Goal: Task Accomplishment & Management: Manage account settings

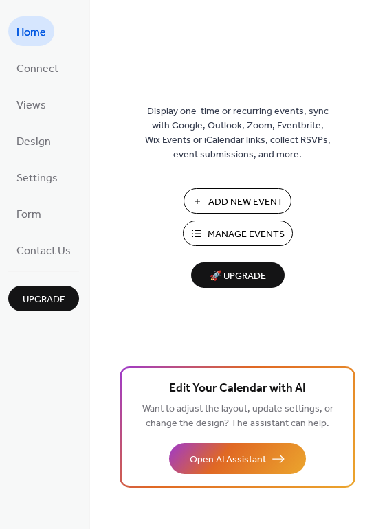
click at [233, 234] on span "Manage Events" at bounding box center [245, 234] width 77 height 14
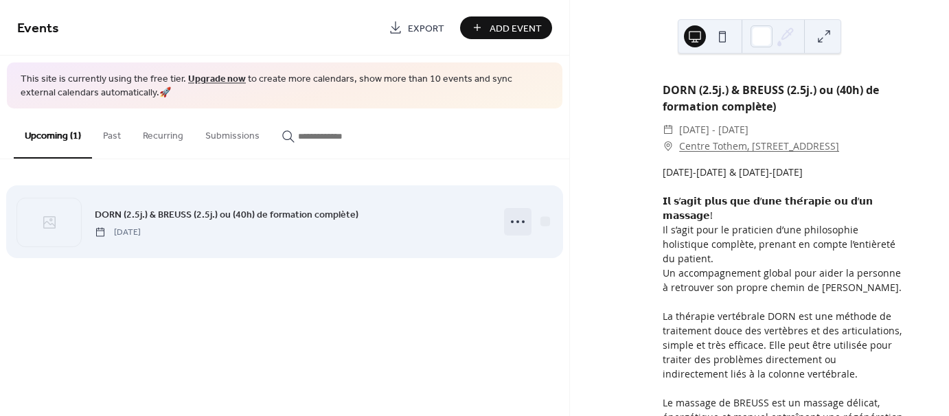
click at [517, 220] on circle at bounding box center [518, 221] width 3 height 3
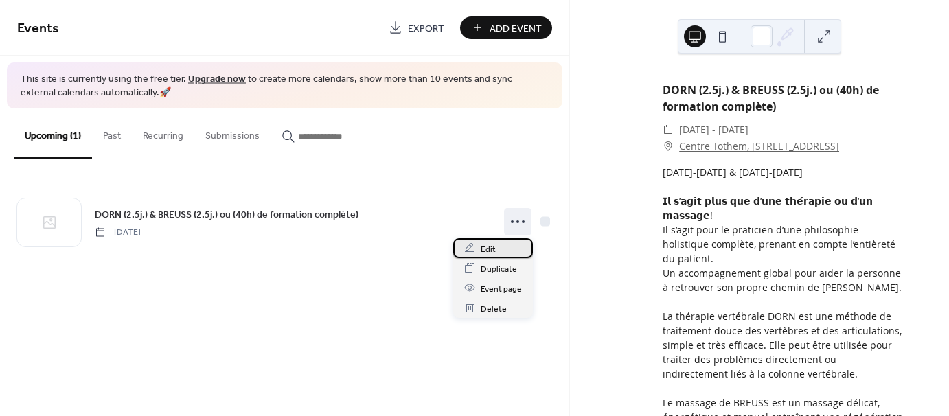
click at [503, 251] on div "Edit" at bounding box center [493, 248] width 80 height 20
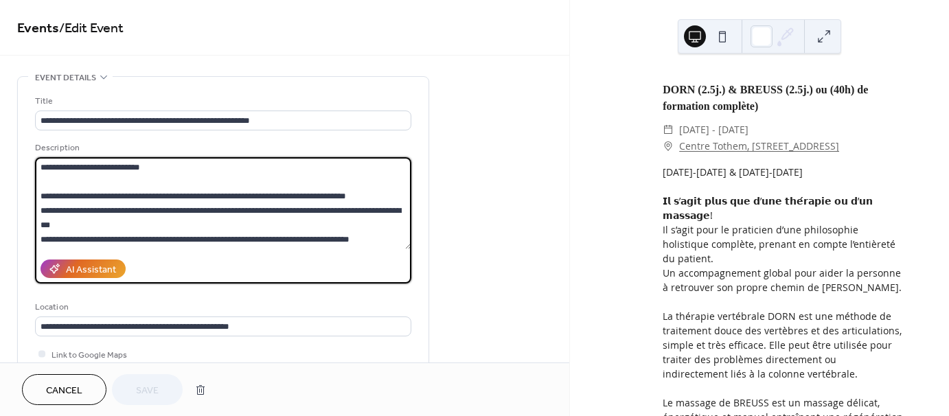
click at [74, 209] on textarea at bounding box center [223, 203] width 376 height 92
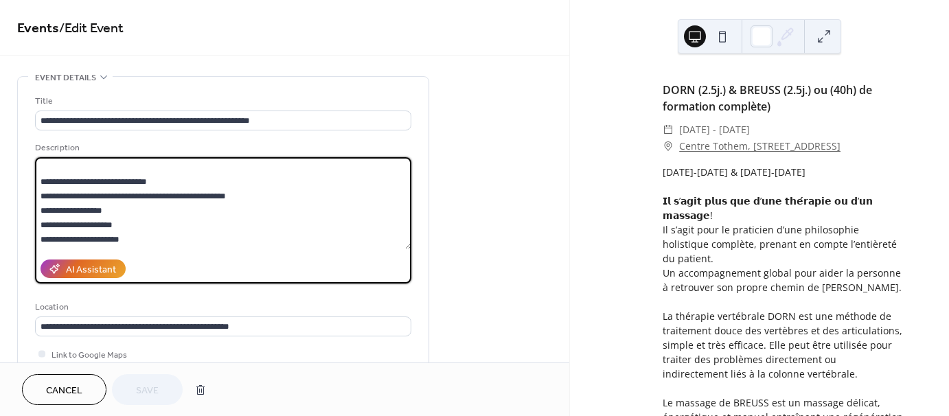
click at [104, 200] on textarea at bounding box center [223, 203] width 376 height 92
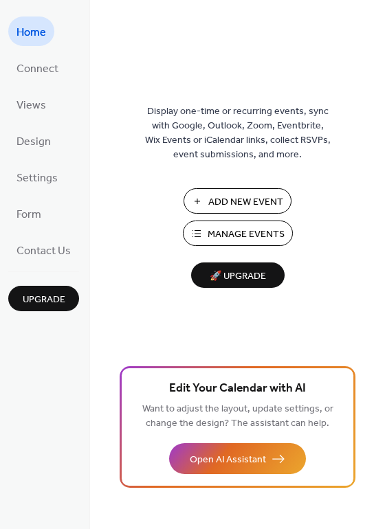
click at [213, 238] on span "Manage Events" at bounding box center [245, 234] width 77 height 14
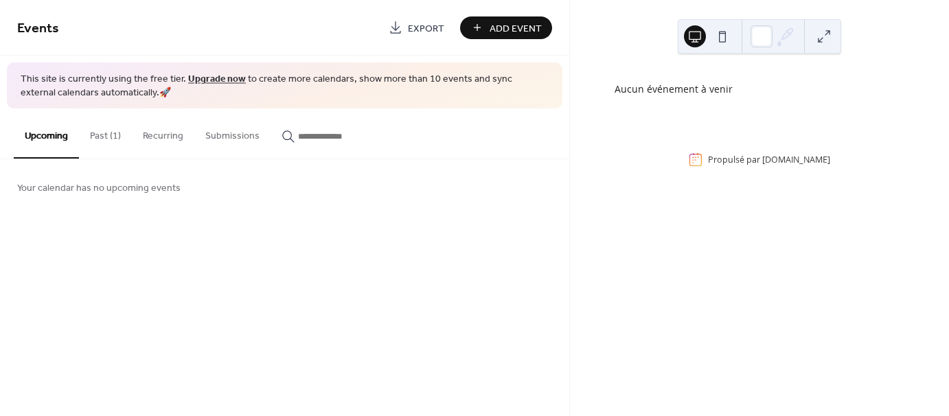
click at [108, 136] on button "Past (1)" at bounding box center [105, 133] width 53 height 49
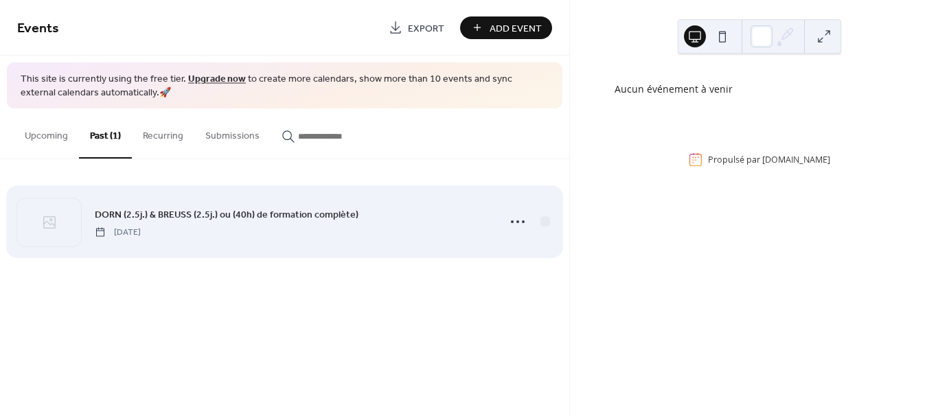
click at [128, 223] on div "DORN (2.5j.) & BREUSS (2.5j.) ou (40h) de formation complète) Monday, September…" at bounding box center [293, 222] width 396 height 31
click at [517, 223] on icon at bounding box center [518, 222] width 22 height 22
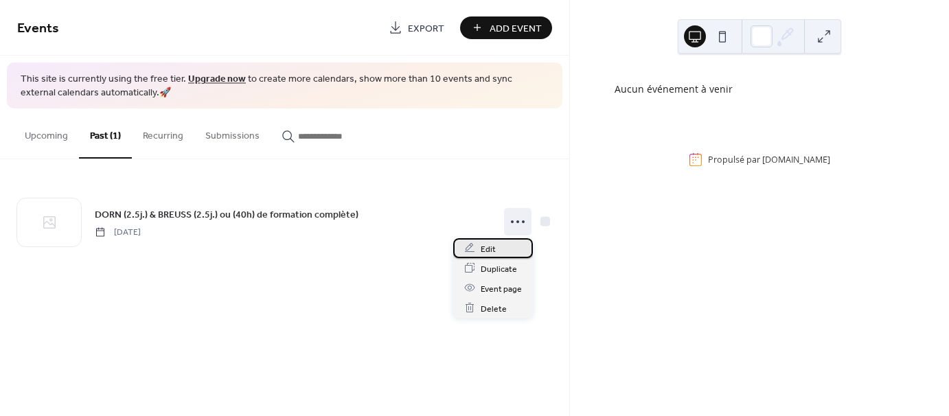
click at [489, 253] on span "Edit" at bounding box center [488, 249] width 15 height 14
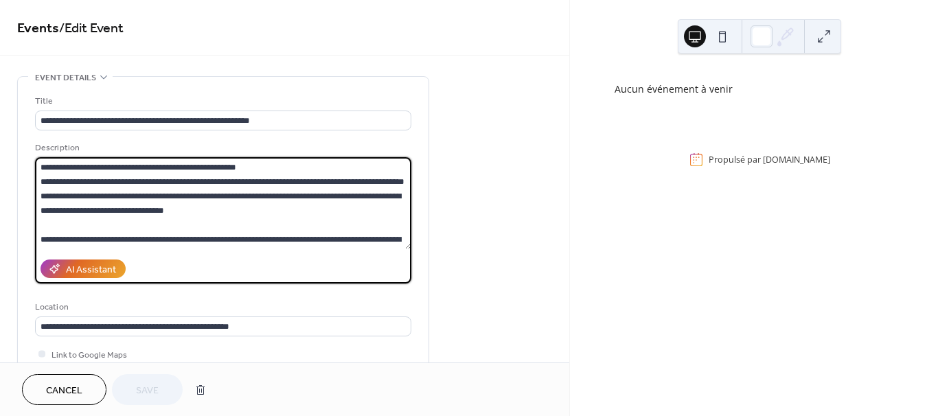
click at [67, 197] on textarea at bounding box center [223, 203] width 376 height 92
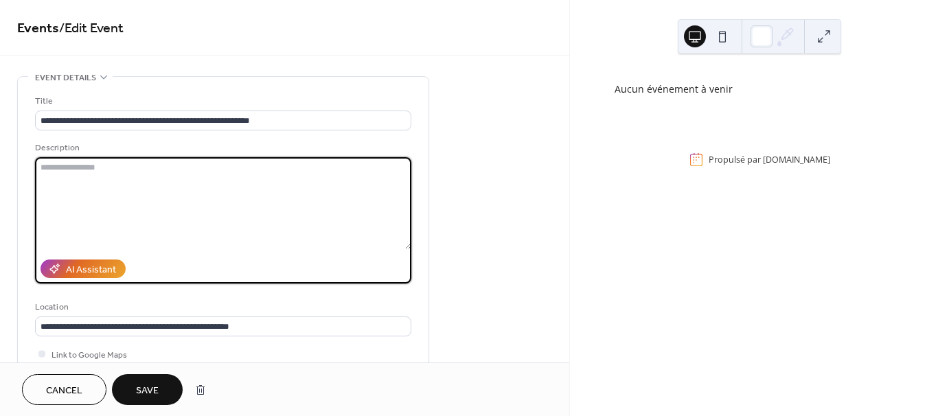
paste textarea "**********"
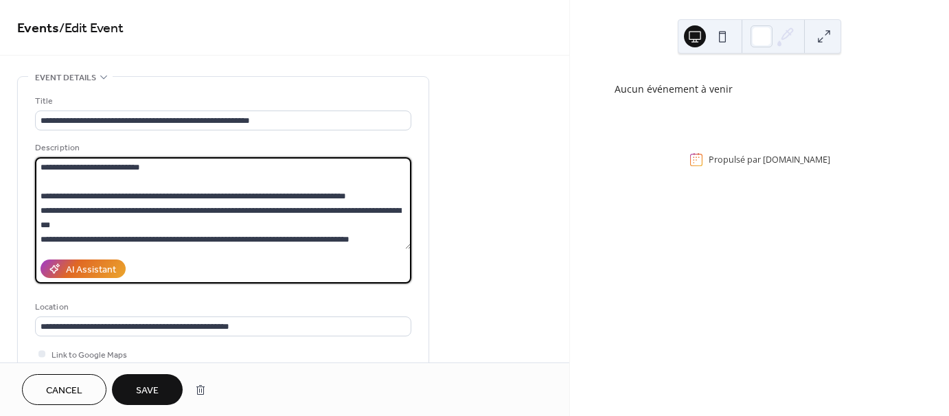
click at [40, 169] on textarea at bounding box center [223, 203] width 376 height 92
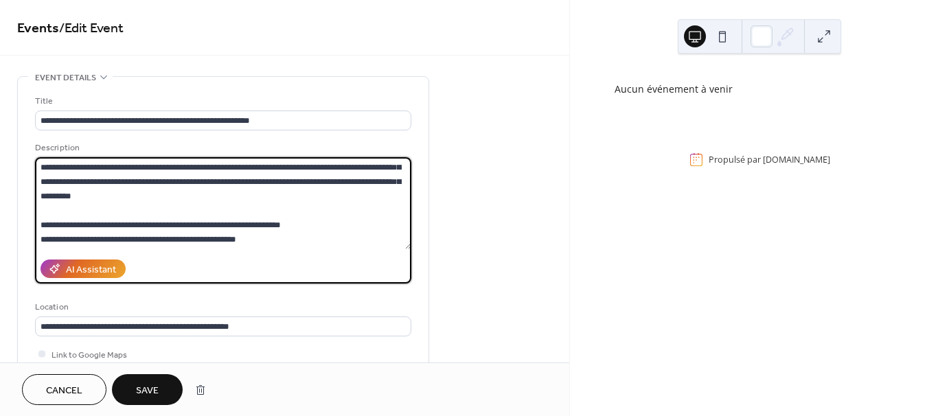
scroll to position [206, 0]
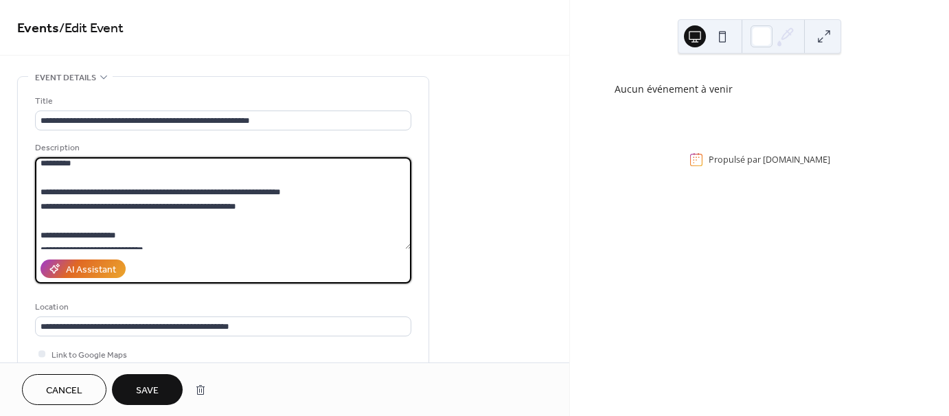
click at [41, 207] on textarea at bounding box center [223, 203] width 376 height 92
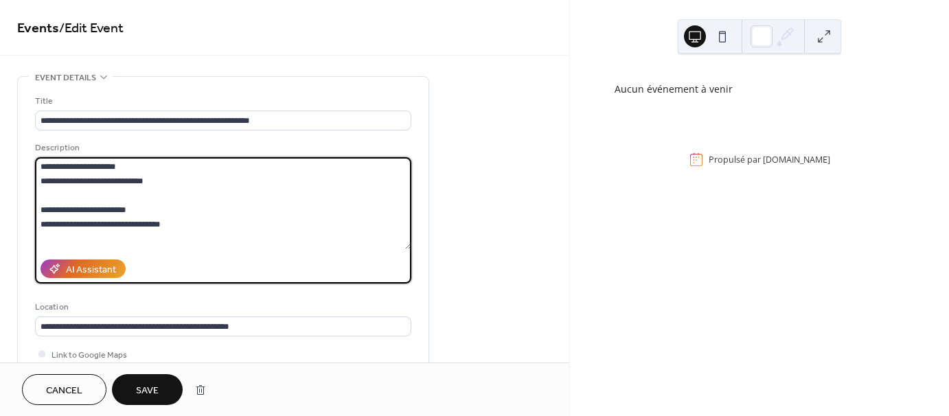
drag, startPoint x: 40, startPoint y: 183, endPoint x: 49, endPoint y: 183, distance: 9.6
click at [49, 183] on textarea at bounding box center [223, 203] width 376 height 92
click at [41, 220] on textarea at bounding box center [223, 203] width 376 height 92
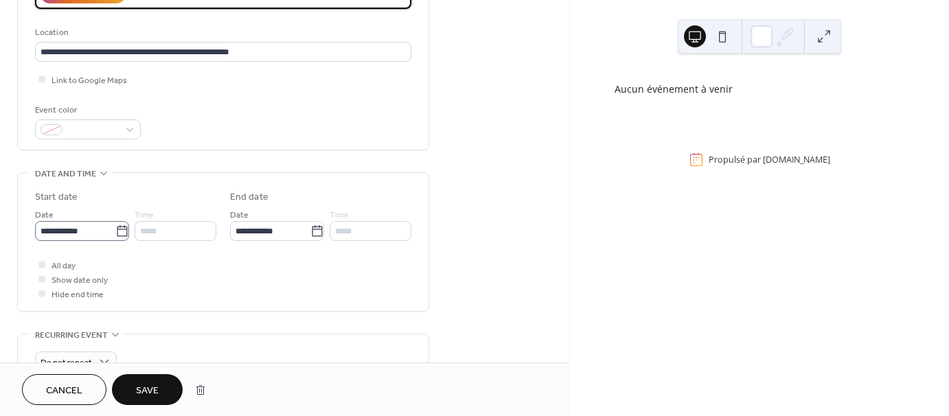
type textarea "**********"
click at [115, 234] on icon at bounding box center [122, 232] width 14 height 14
click at [115, 234] on input "**********" at bounding box center [75, 231] width 80 height 20
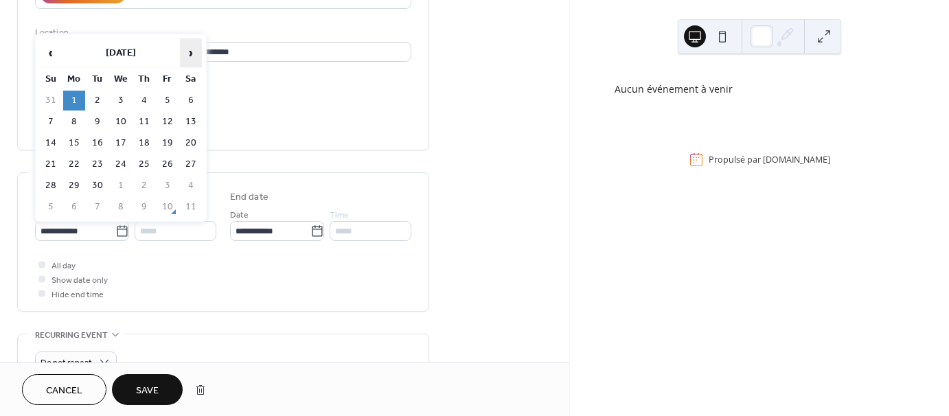
click at [189, 54] on span "›" at bounding box center [191, 52] width 21 height 27
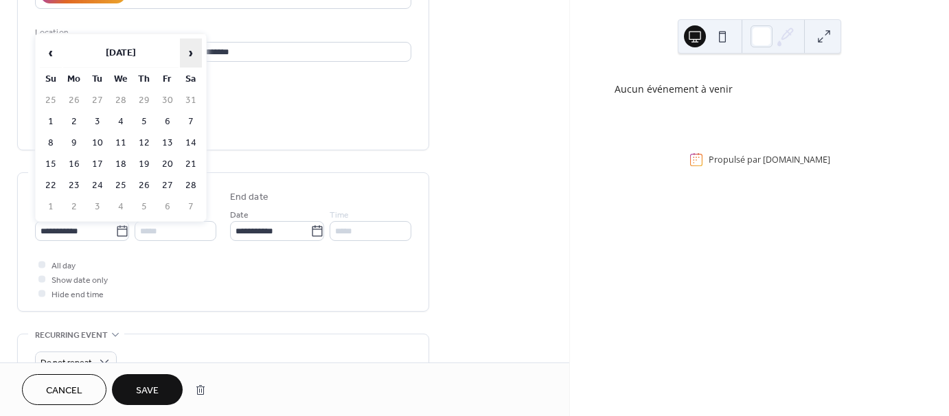
click at [189, 54] on span "›" at bounding box center [191, 52] width 21 height 27
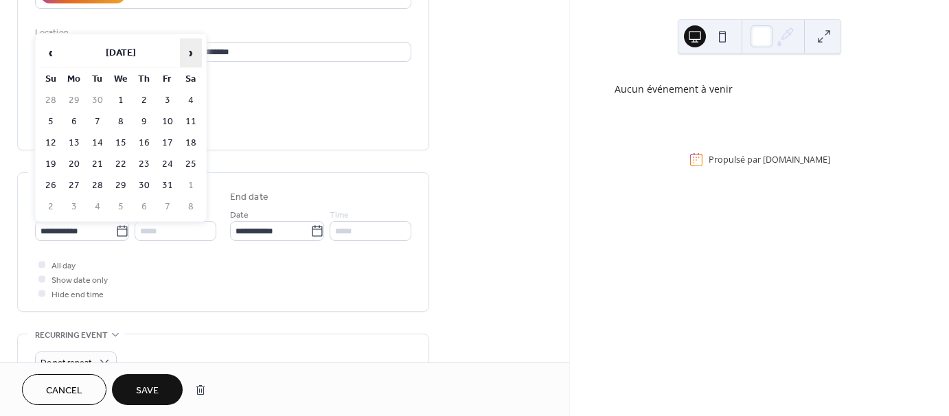
click at [189, 54] on span "›" at bounding box center [191, 52] width 21 height 27
click at [45, 49] on span "‹" at bounding box center [51, 52] width 21 height 27
click at [76, 166] on td "21" at bounding box center [74, 165] width 22 height 20
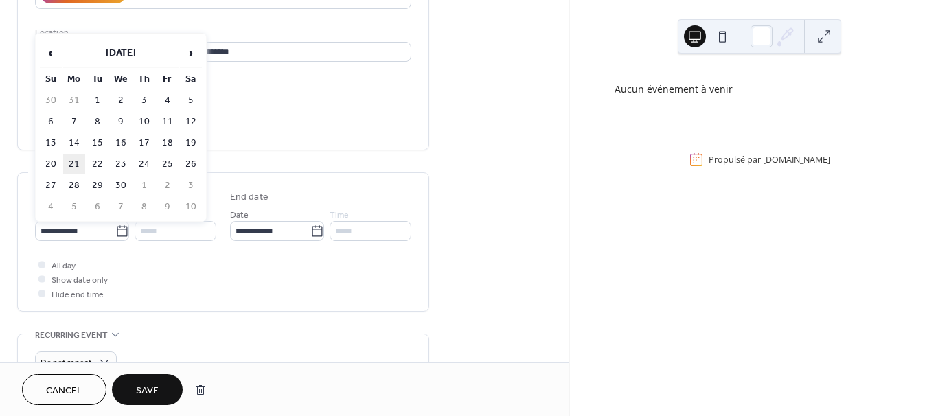
type input "**********"
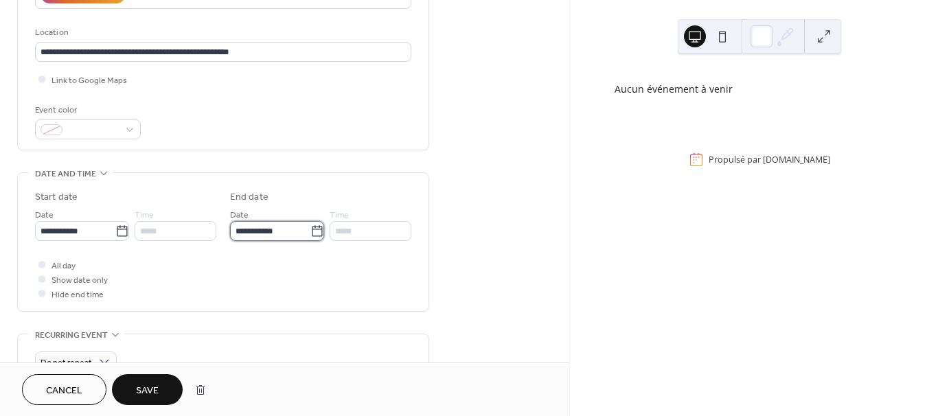
click at [267, 229] on input "**********" at bounding box center [270, 231] width 80 height 20
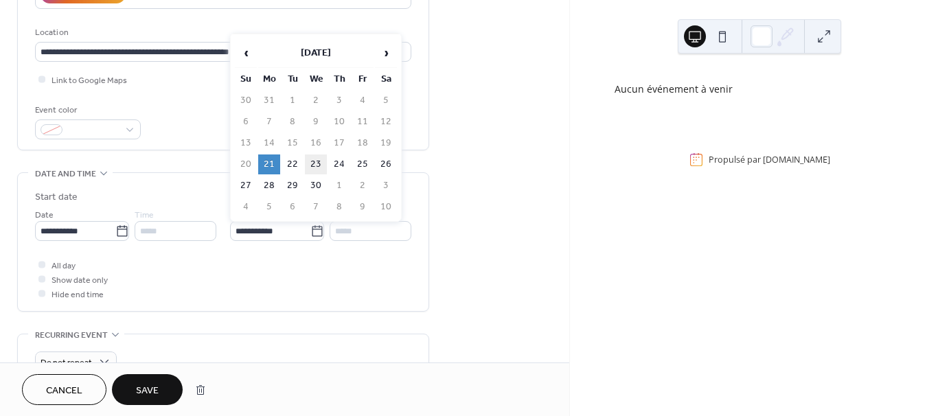
click at [312, 163] on td "23" at bounding box center [316, 165] width 22 height 20
type input "**********"
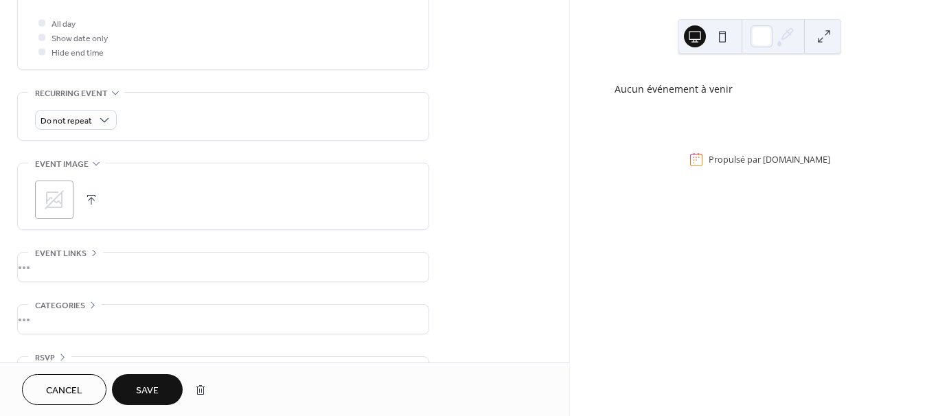
scroll to position [553, 0]
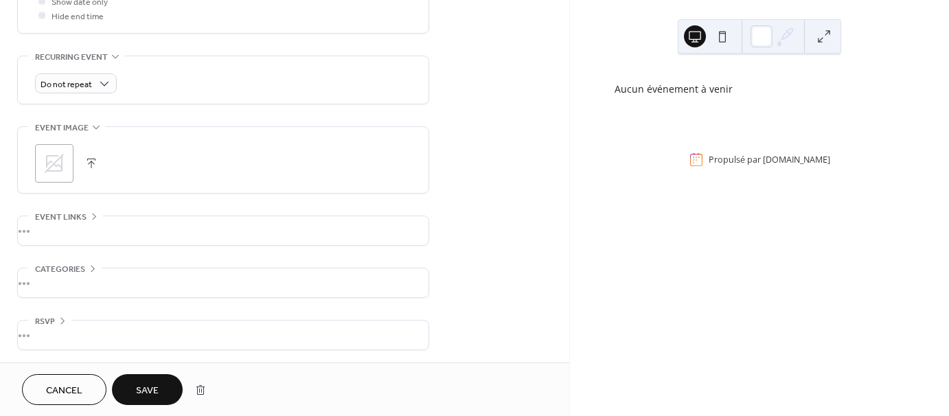
click at [148, 387] on span "Save" at bounding box center [147, 391] width 23 height 14
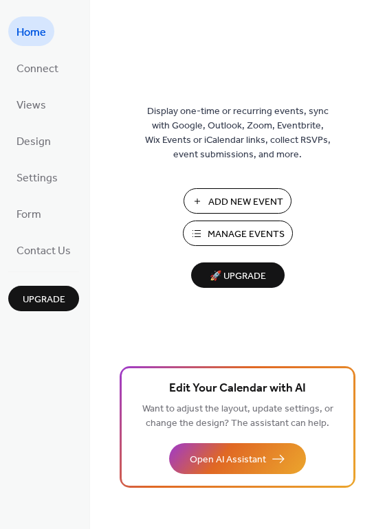
click at [240, 233] on span "Manage Events" at bounding box center [245, 234] width 77 height 14
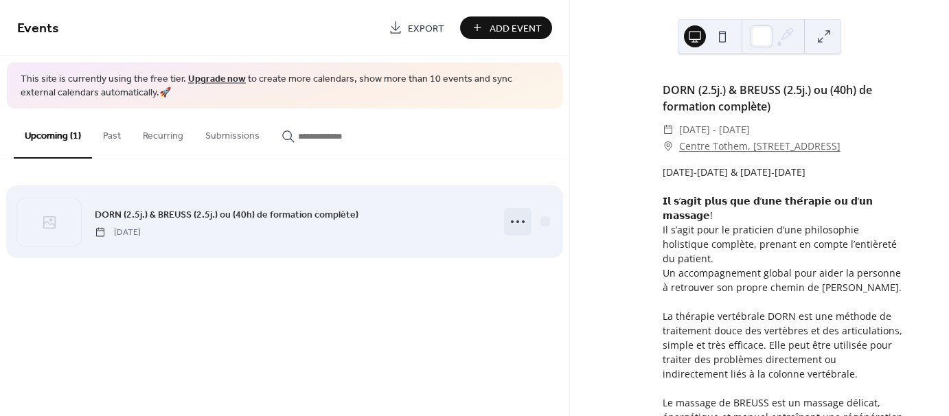
click at [519, 220] on icon at bounding box center [518, 222] width 22 height 22
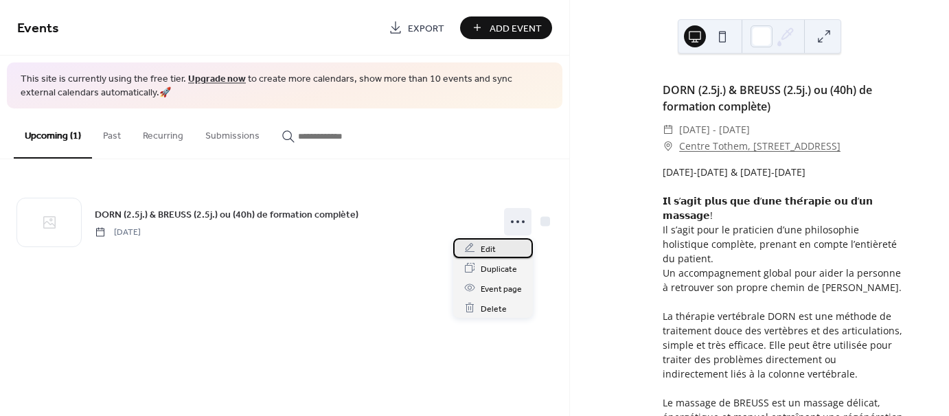
click at [499, 253] on div "Edit" at bounding box center [493, 248] width 80 height 20
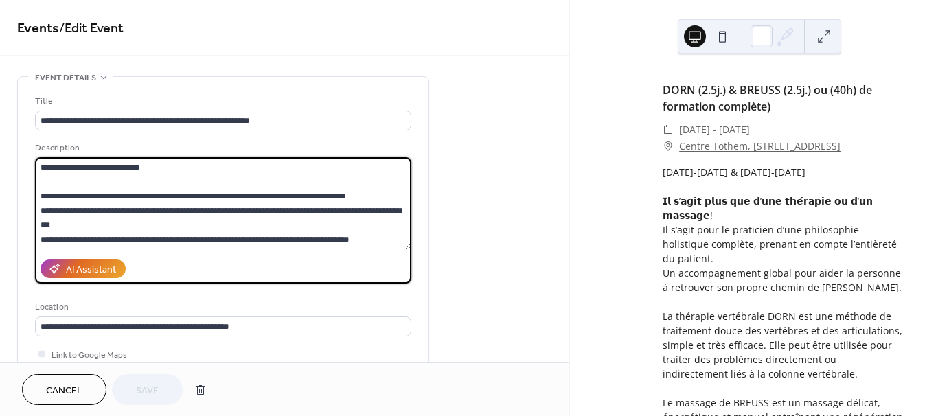
click at [68, 170] on textarea at bounding box center [223, 203] width 376 height 92
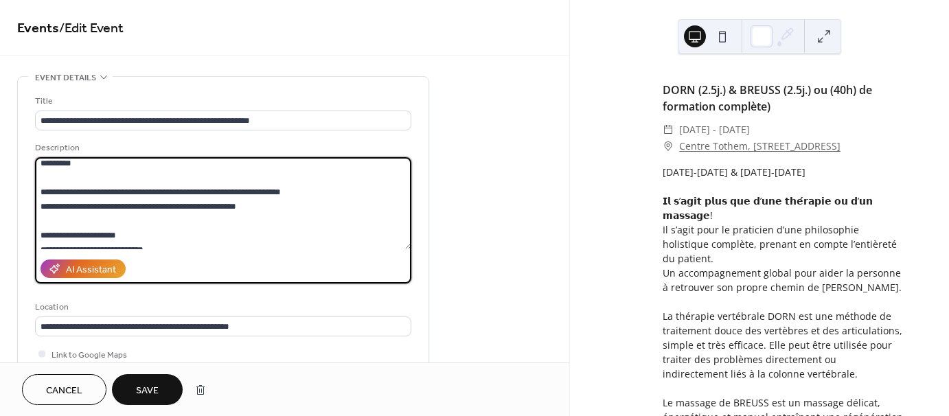
scroll to position [275, 0]
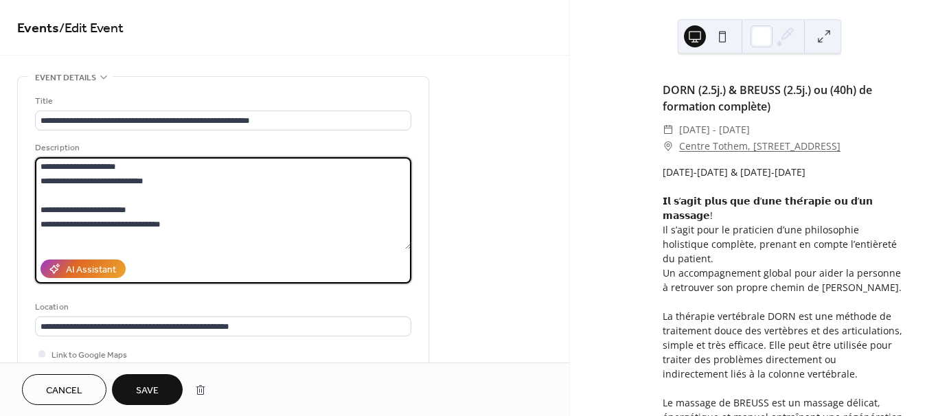
click at [185, 183] on textarea at bounding box center [223, 203] width 376 height 92
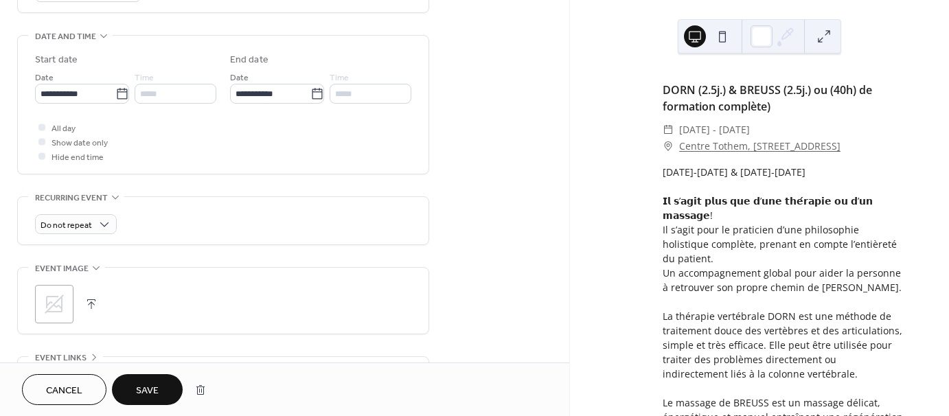
scroll to position [553, 0]
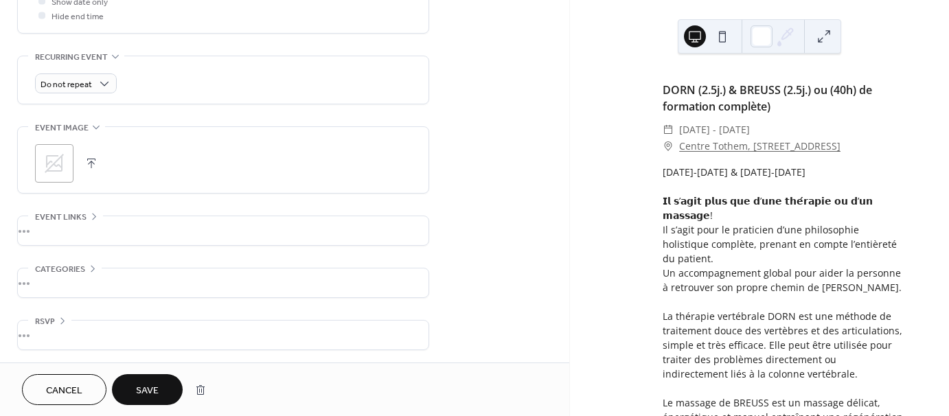
type textarea "**********"
click at [143, 386] on span "Save" at bounding box center [147, 391] width 23 height 14
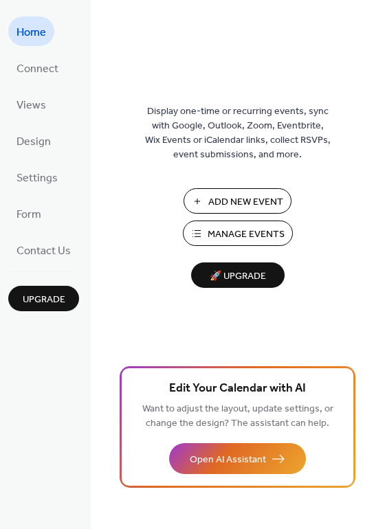
click at [216, 230] on span "Manage Events" at bounding box center [245, 234] width 77 height 14
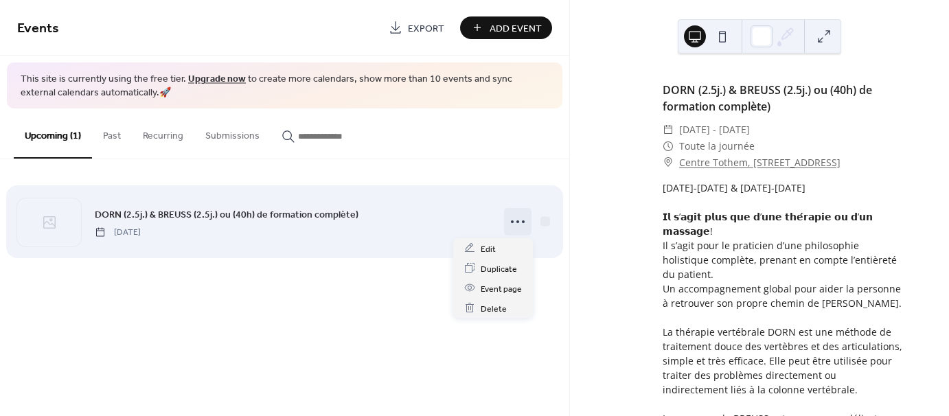
click at [521, 224] on icon at bounding box center [518, 222] width 22 height 22
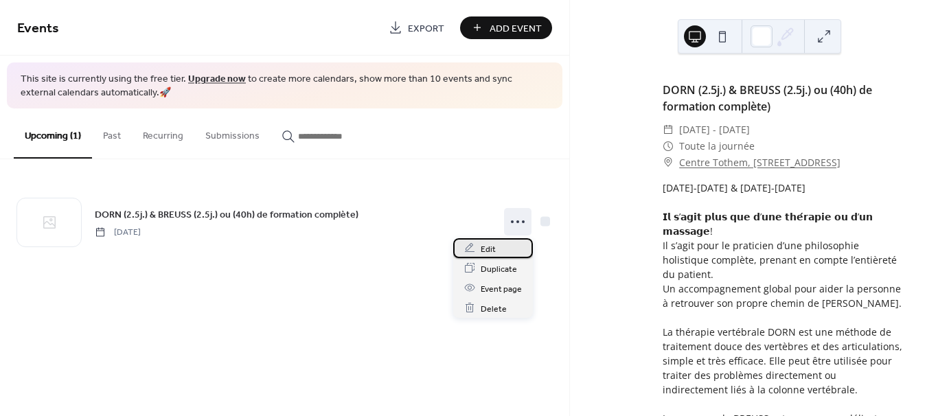
click at [500, 247] on div "Edit" at bounding box center [493, 248] width 80 height 20
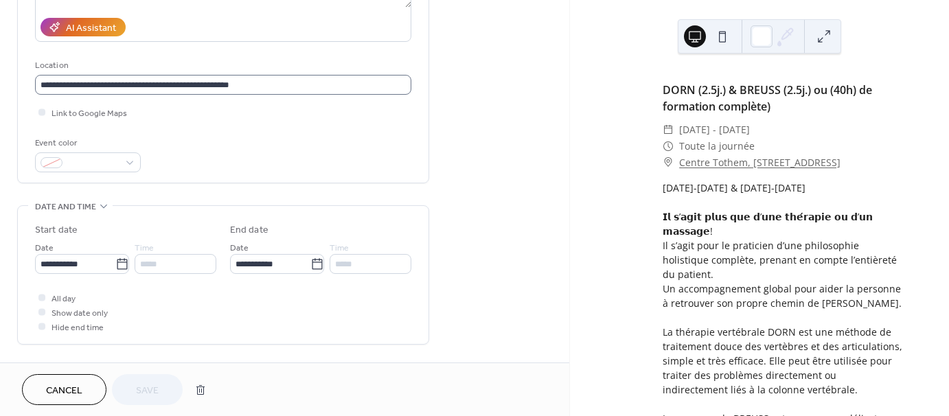
scroll to position [275, 0]
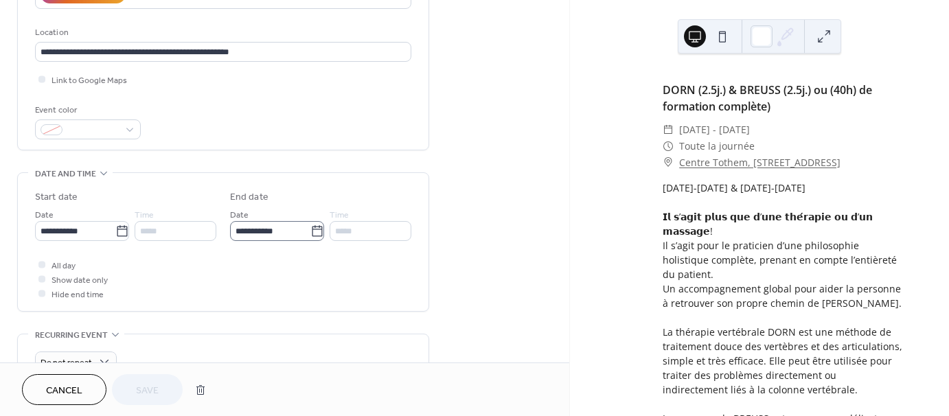
click at [313, 230] on icon at bounding box center [317, 232] width 14 height 14
click at [310, 230] on input "**********" at bounding box center [270, 231] width 80 height 20
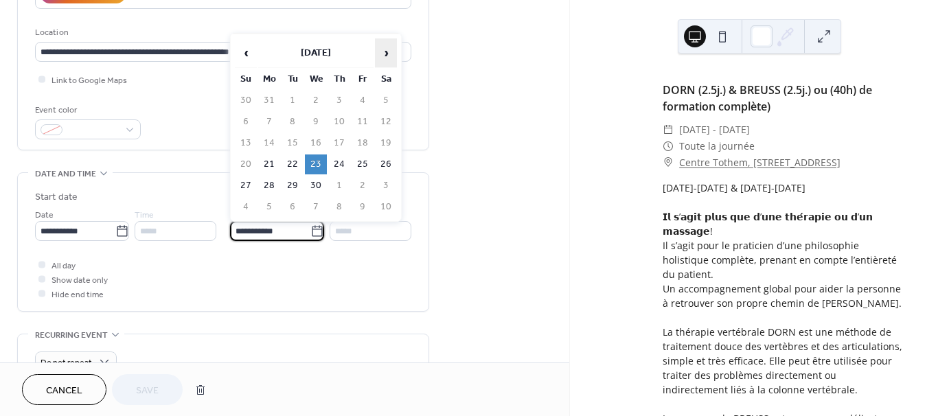
click at [388, 51] on span "›" at bounding box center [386, 52] width 21 height 27
click at [389, 52] on span "›" at bounding box center [386, 52] width 21 height 27
click at [313, 164] on td "18" at bounding box center [316, 165] width 22 height 20
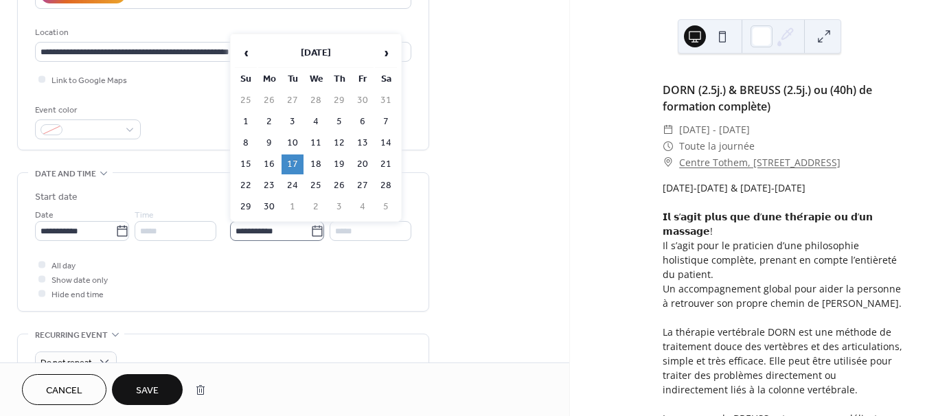
click at [312, 236] on icon at bounding box center [317, 230] width 10 height 11
click at [310, 236] on input "**********" at bounding box center [270, 231] width 80 height 20
click at [322, 166] on td "18" at bounding box center [316, 165] width 22 height 20
type input "**********"
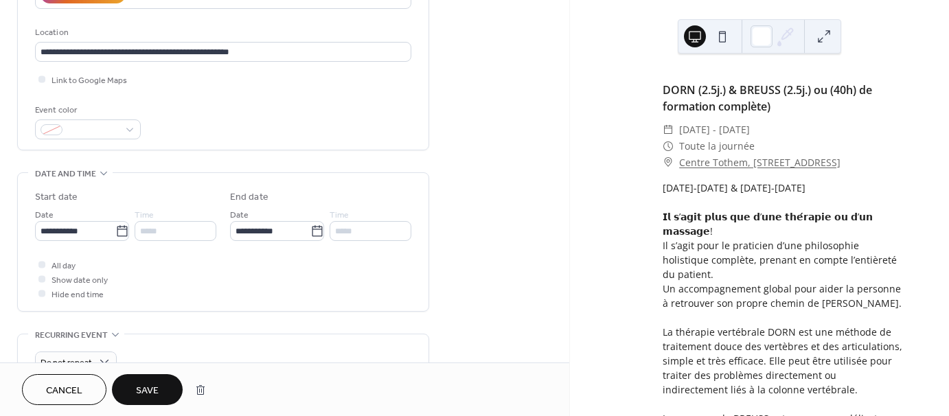
click at [43, 280] on div at bounding box center [41, 278] width 7 height 7
click at [43, 277] on div at bounding box center [41, 278] width 7 height 7
click at [41, 279] on div at bounding box center [41, 278] width 7 height 7
click at [44, 277] on div at bounding box center [41, 278] width 7 height 7
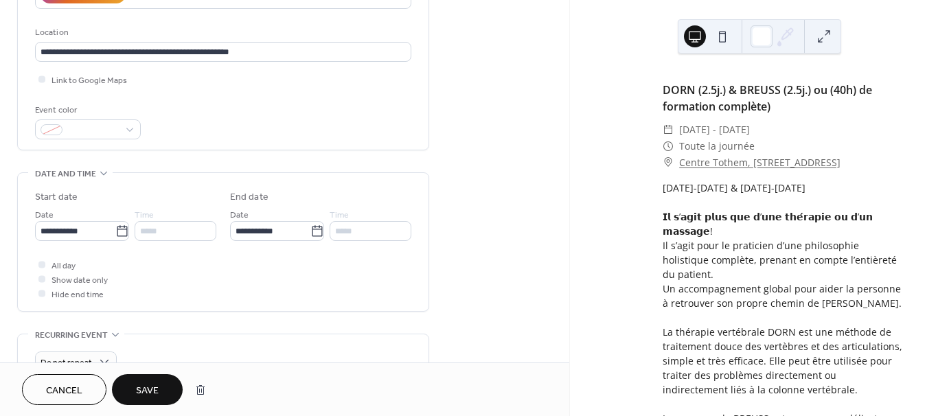
click at [41, 277] on div at bounding box center [41, 278] width 7 height 7
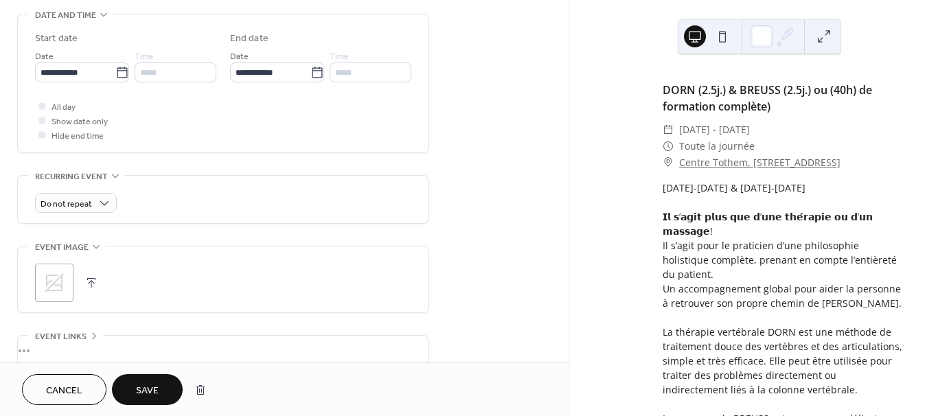
scroll to position [481, 0]
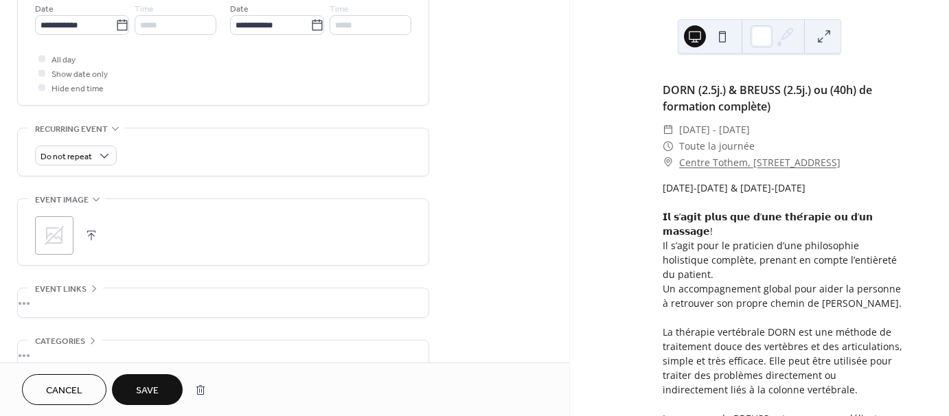
click at [40, 69] on div at bounding box center [41, 72] width 7 height 7
click at [41, 71] on div at bounding box center [41, 72] width 7 height 7
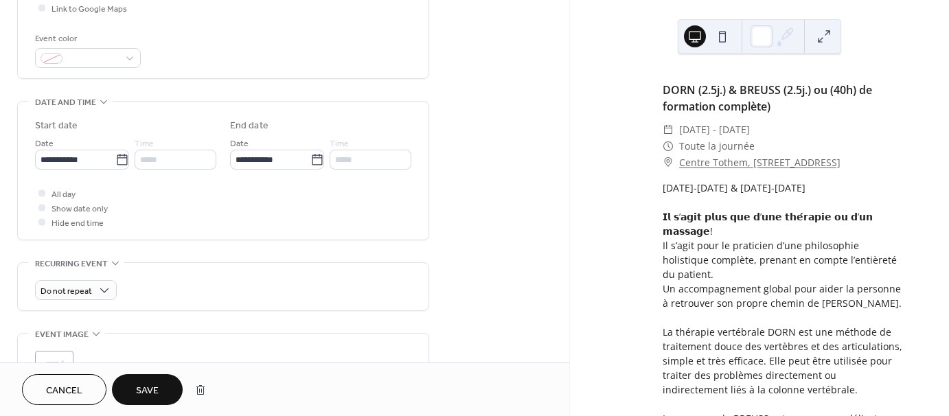
scroll to position [343, 0]
click at [41, 194] on icon at bounding box center [42, 196] width 4 height 4
click at [42, 207] on div at bounding box center [41, 210] width 7 height 7
click at [48, 211] on label "Show date only" at bounding box center [71, 210] width 73 height 14
click at [43, 196] on div at bounding box center [41, 195] width 7 height 7
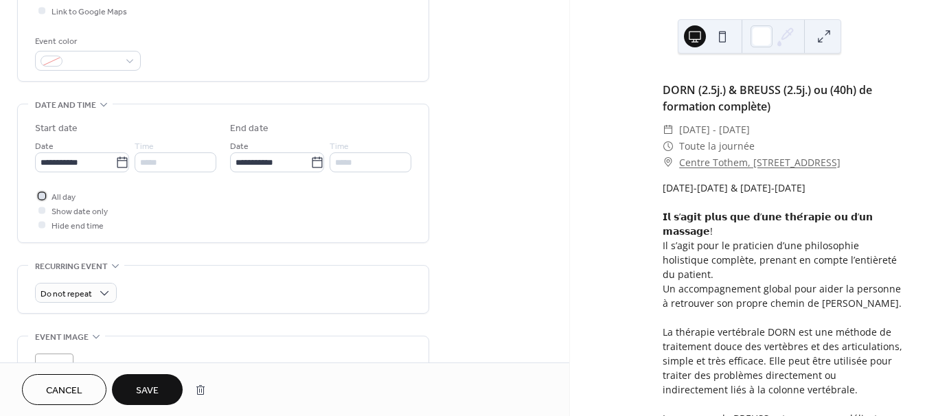
click at [44, 196] on div at bounding box center [41, 195] width 7 height 7
click at [43, 209] on div at bounding box center [41, 210] width 7 height 7
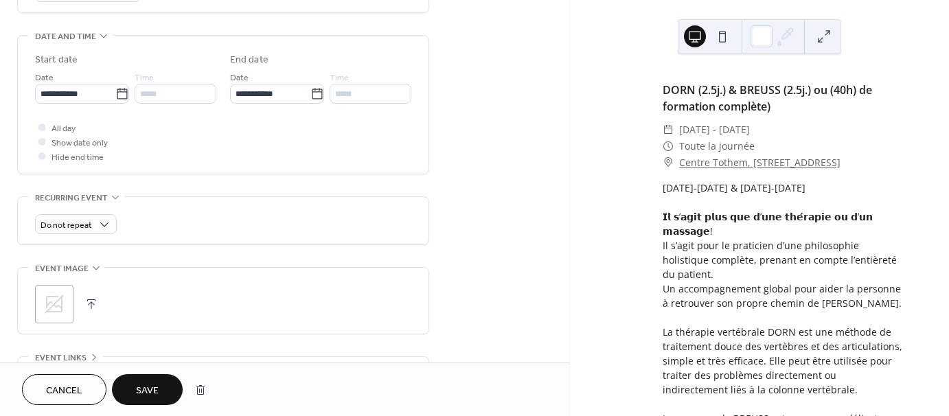
click at [150, 394] on span "Save" at bounding box center [147, 391] width 23 height 14
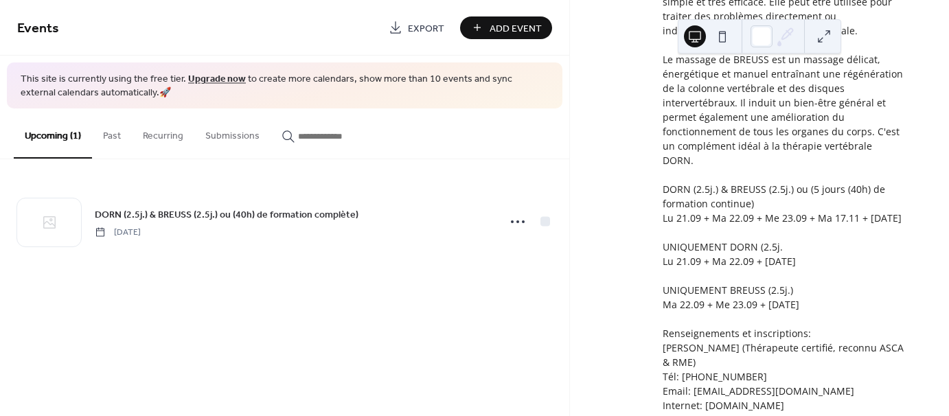
scroll to position [413, 0]
